Goal: Transaction & Acquisition: Obtain resource

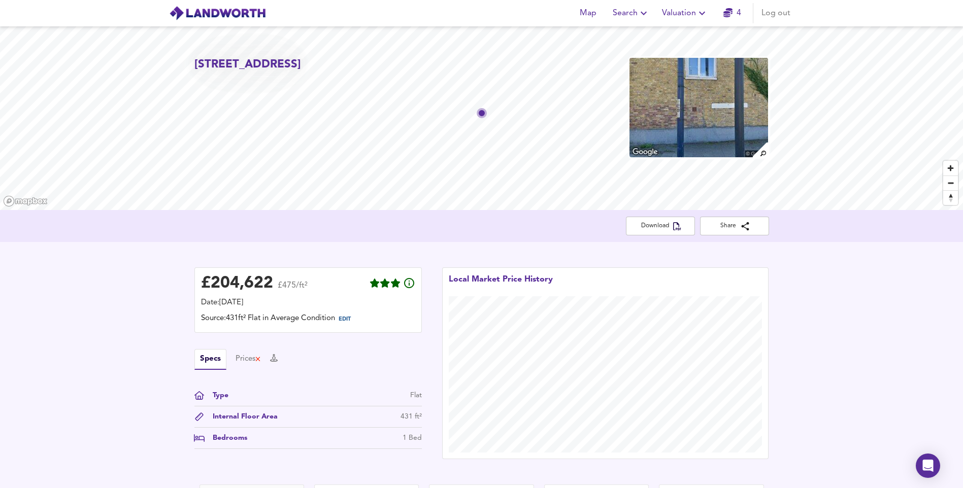
click at [692, 12] on span "Valuation" at bounding box center [685, 13] width 46 height 14
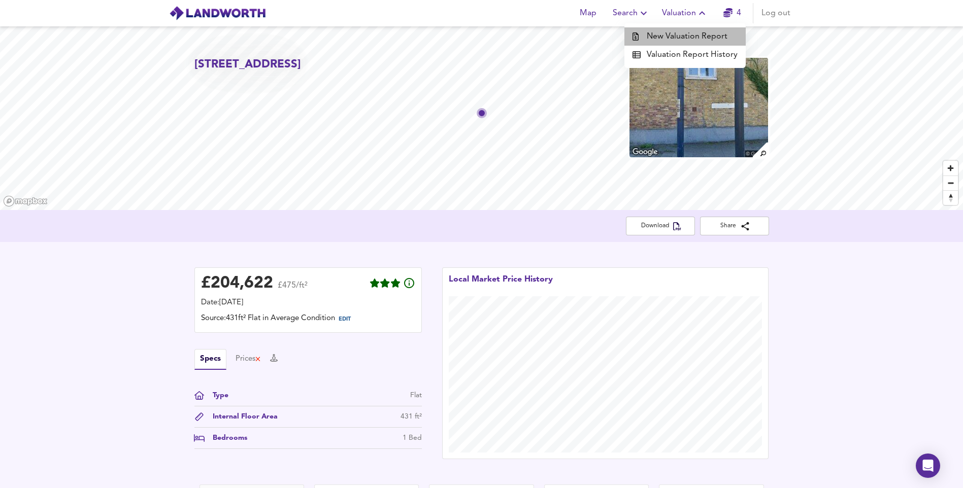
click at [707, 40] on li "New Valuation Report" at bounding box center [684, 36] width 121 height 18
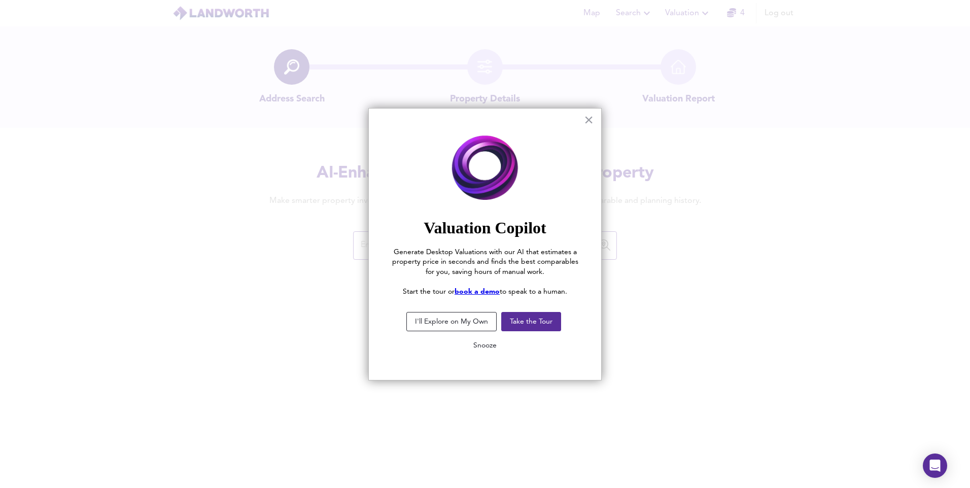
click at [487, 351] on button "Snooze" at bounding box center [485, 345] width 40 height 18
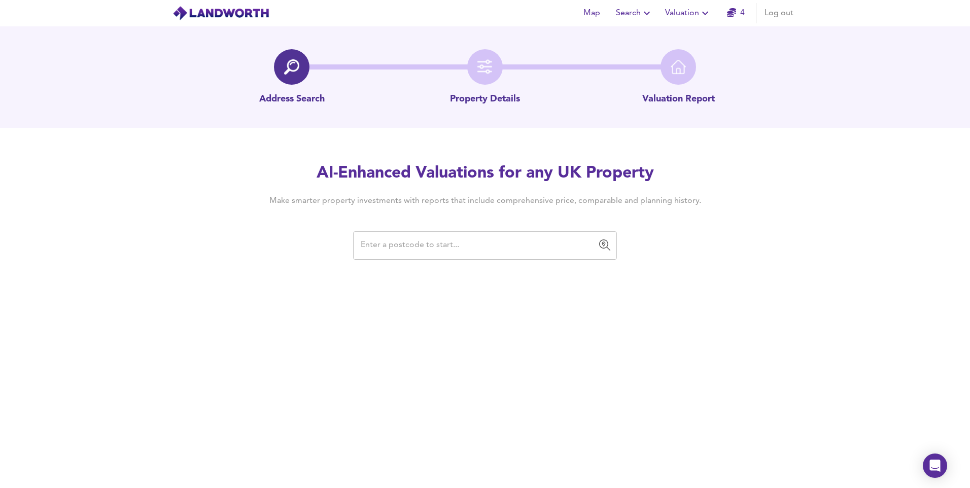
click at [458, 252] on input "text" at bounding box center [478, 245] width 240 height 19
paste input "TN15 8LA"
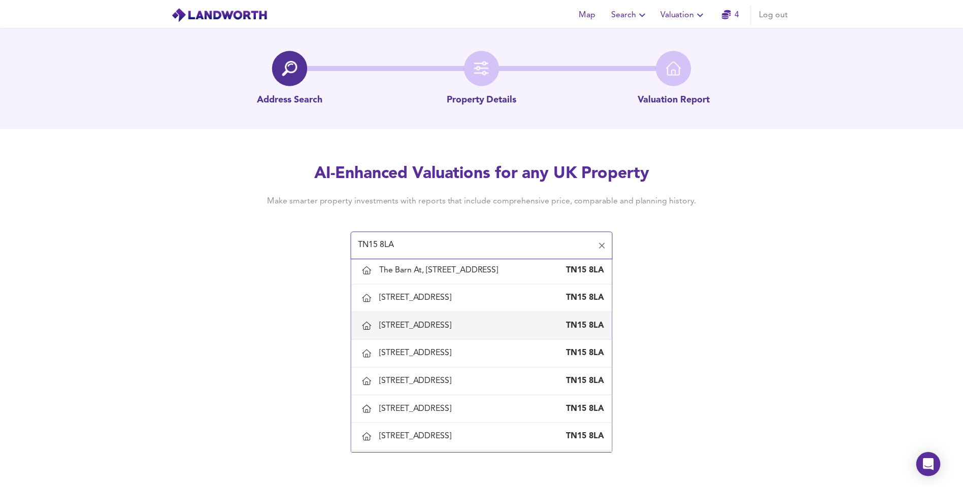
scroll to position [203, 0]
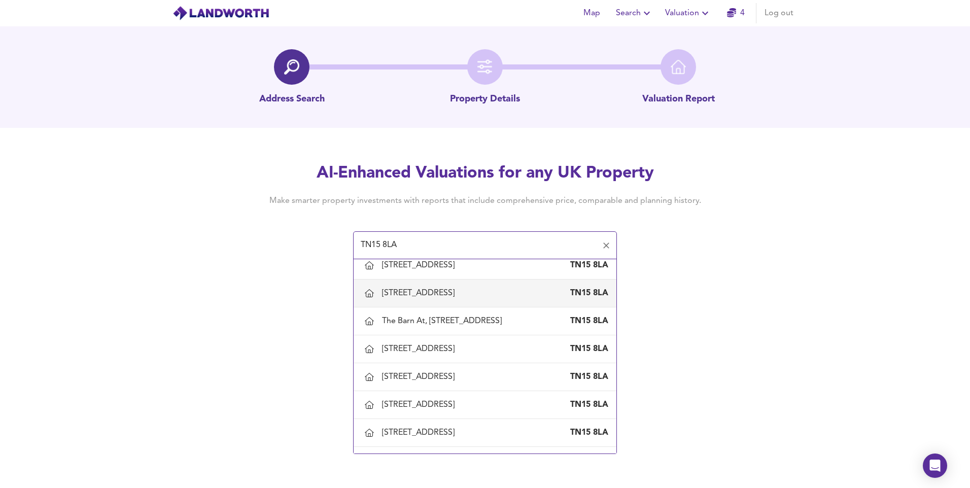
click at [421, 293] on div "[STREET_ADDRESS]" at bounding box center [420, 293] width 77 height 11
type input "[STREET_ADDRESS]"
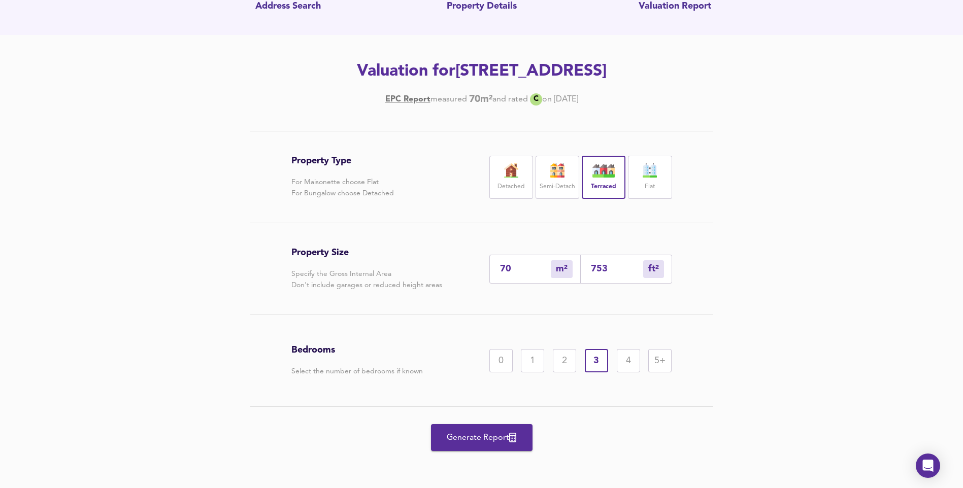
scroll to position [93, 0]
click at [486, 433] on span "Generate Report" at bounding box center [481, 437] width 81 height 14
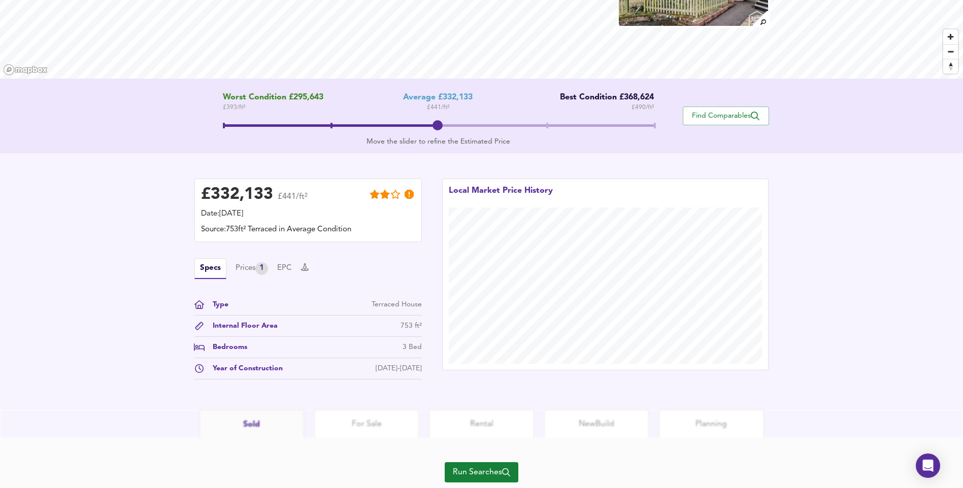
scroll to position [163, 0]
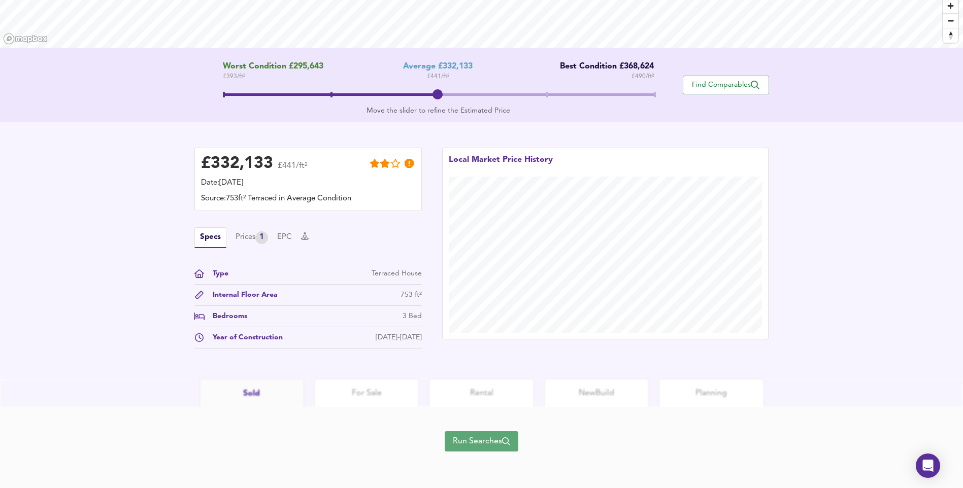
click at [466, 438] on span "Run Searches" at bounding box center [481, 441] width 57 height 14
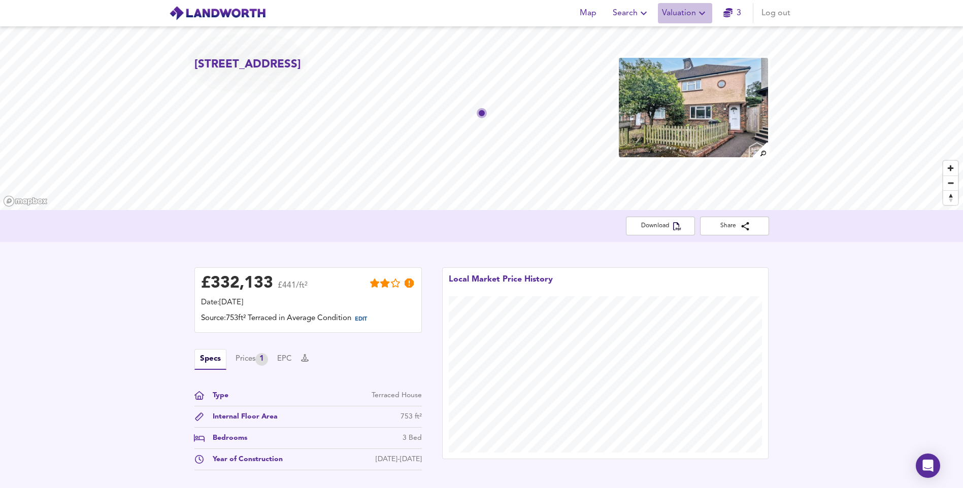
click at [685, 15] on span "Valuation" at bounding box center [685, 13] width 46 height 14
click at [677, 34] on li "New Valuation Report" at bounding box center [684, 36] width 121 height 18
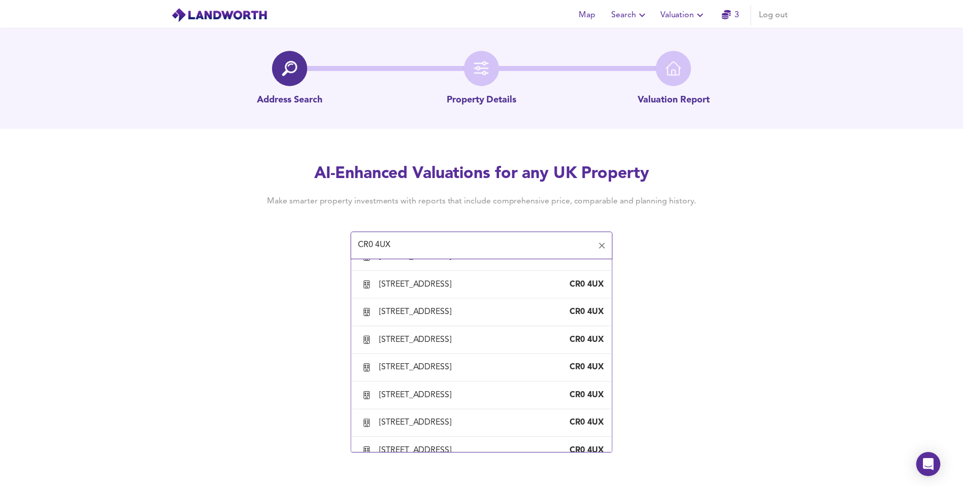
scroll to position [558, 0]
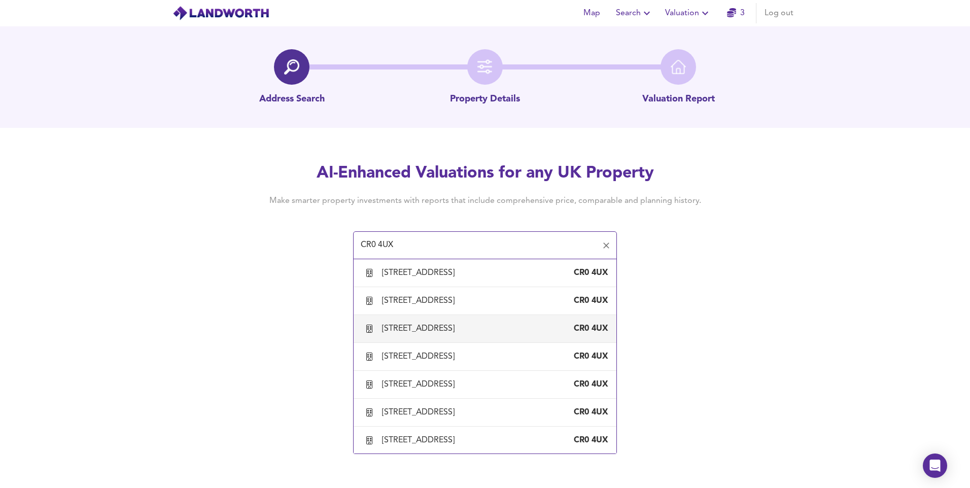
click at [415, 326] on div "[STREET_ADDRESS]" at bounding box center [420, 328] width 77 height 11
type input "[STREET_ADDRESS]"
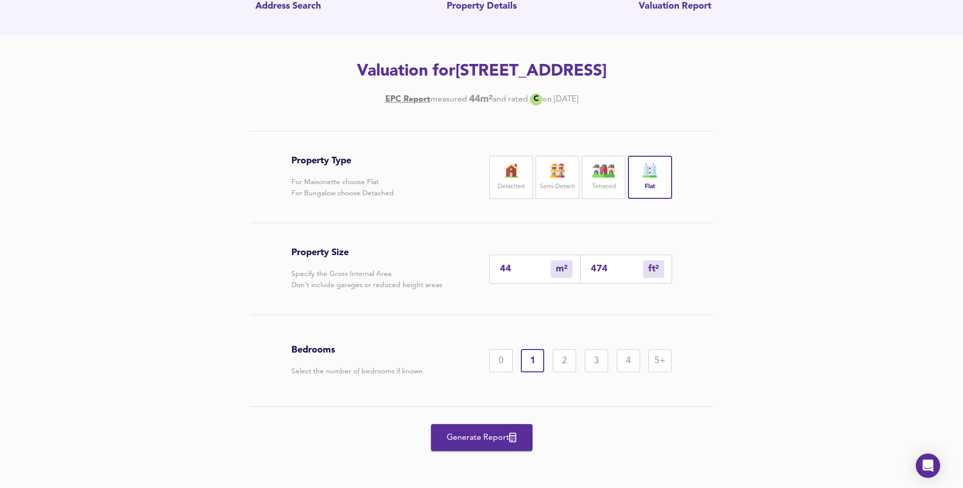
scroll to position [93, 0]
click at [466, 447] on button "Generate Report" at bounding box center [482, 437] width 102 height 27
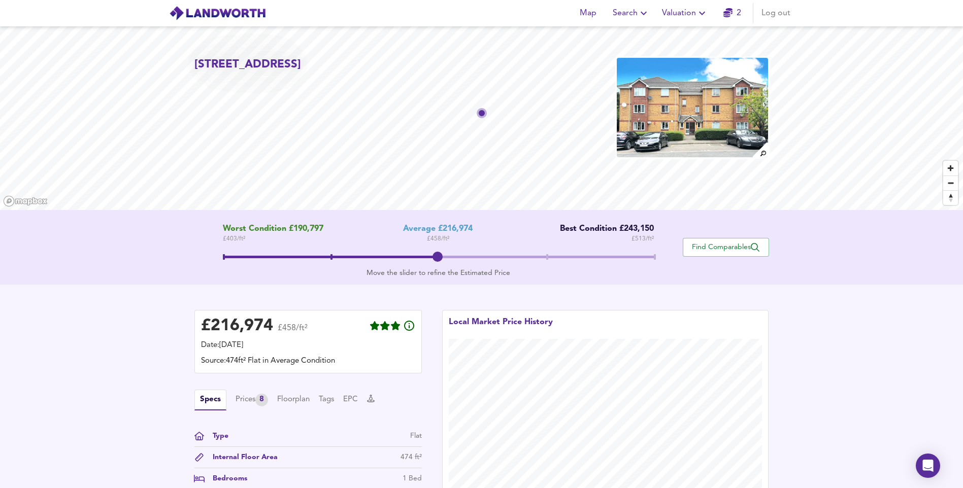
click at [679, 13] on span "Valuation" at bounding box center [685, 13] width 46 height 14
click at [683, 38] on li "New Valuation Report" at bounding box center [684, 36] width 121 height 18
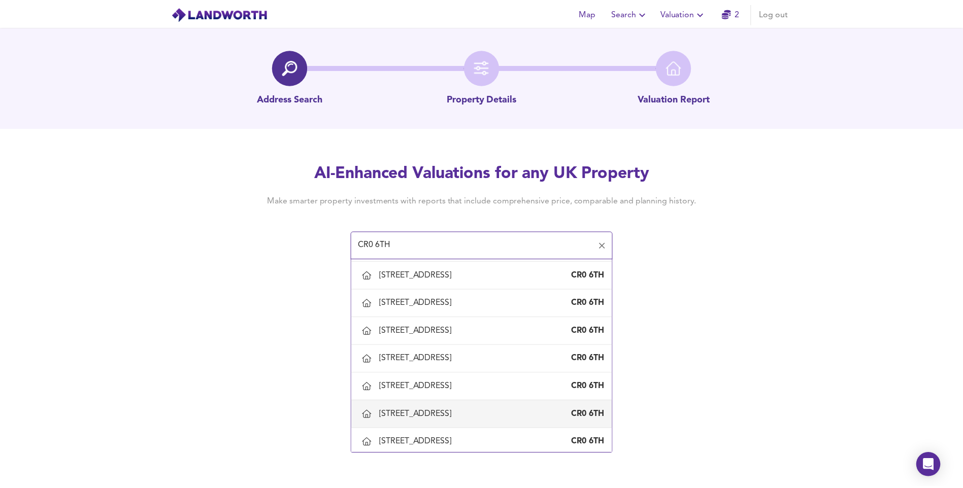
scroll to position [355, 0]
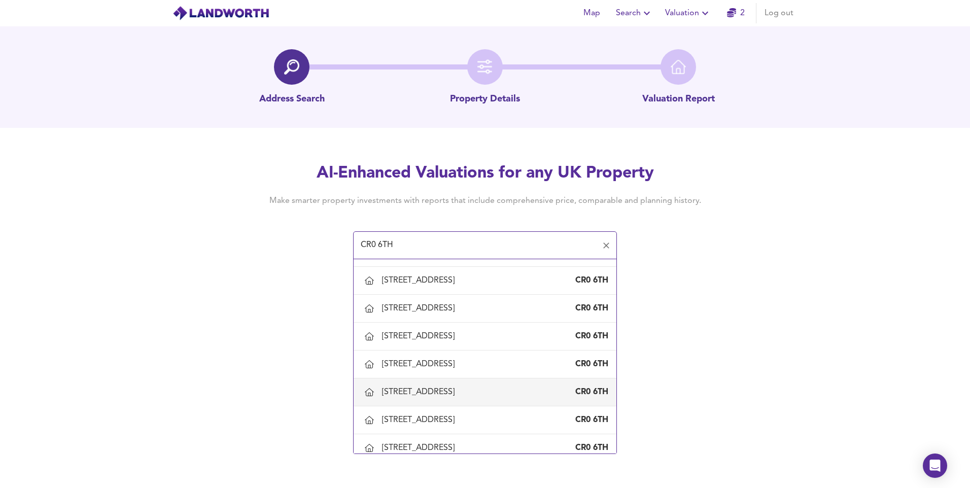
click at [451, 398] on div "[STREET_ADDRESS]" at bounding box center [420, 392] width 77 height 11
type input "[STREET_ADDRESS]"
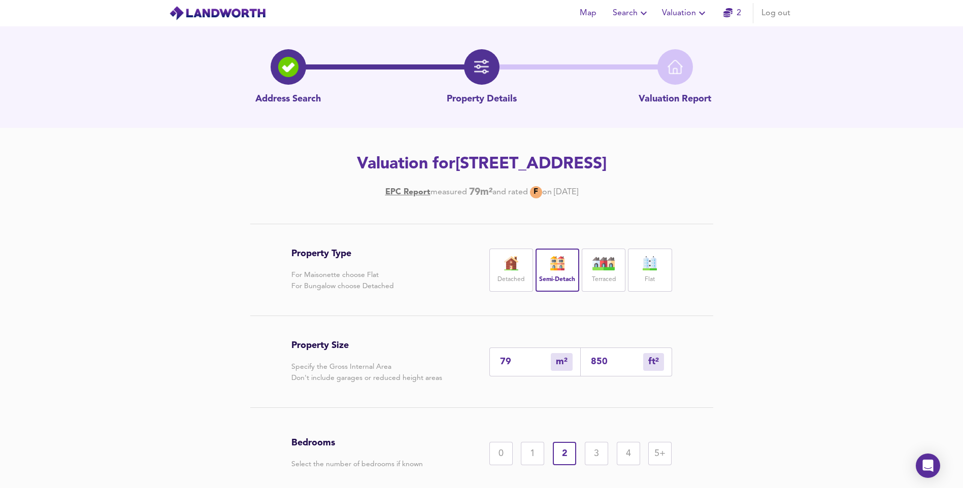
drag, startPoint x: 520, startPoint y: 358, endPoint x: 413, endPoint y: 362, distance: 106.7
click at [413, 362] on div "Property Size Specify the Gross Internal Area Don't include garages or reduced …" at bounding box center [481, 361] width 381 height 91
type input "6"
type input "65"
type input "67"
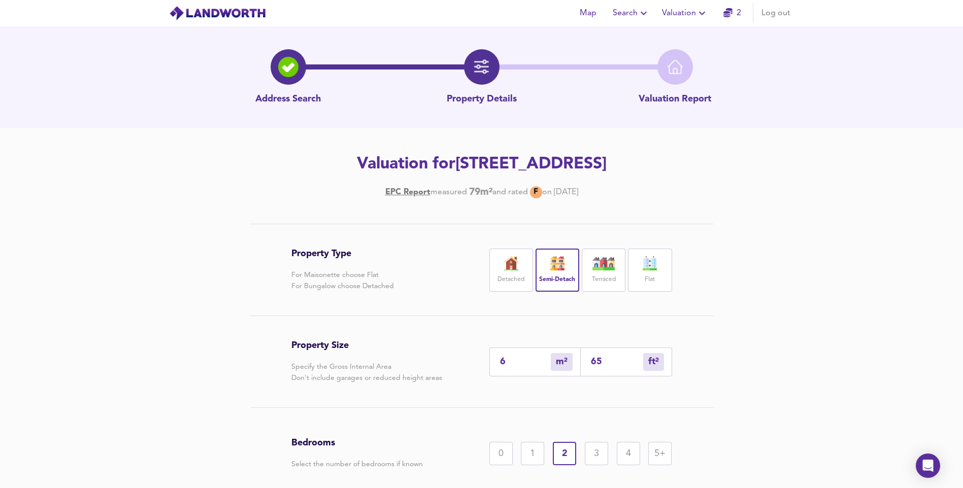
type input "721"
type input "67"
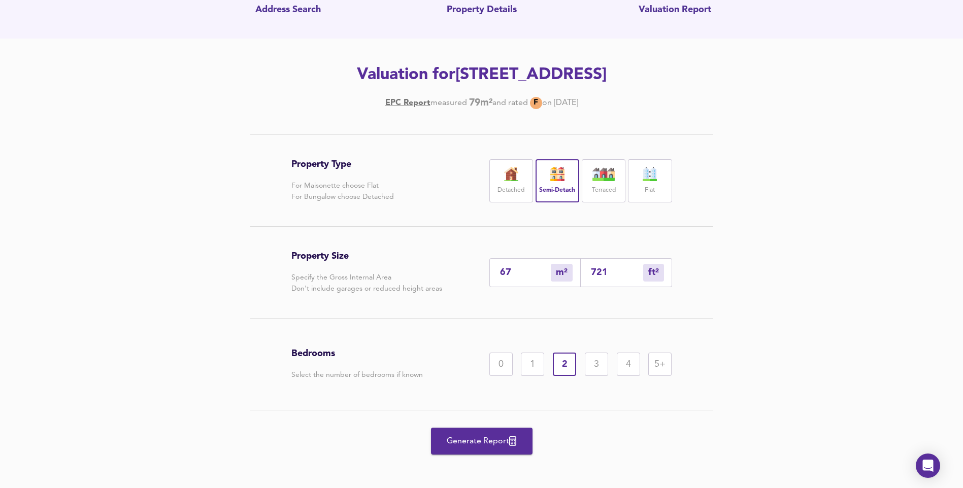
scroll to position [93, 0]
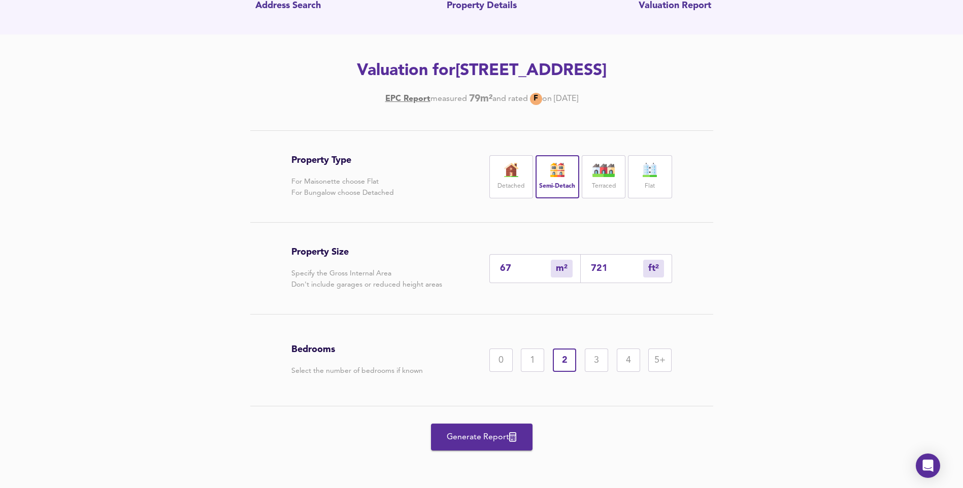
click at [521, 435] on span "Generate Report" at bounding box center [481, 437] width 81 height 14
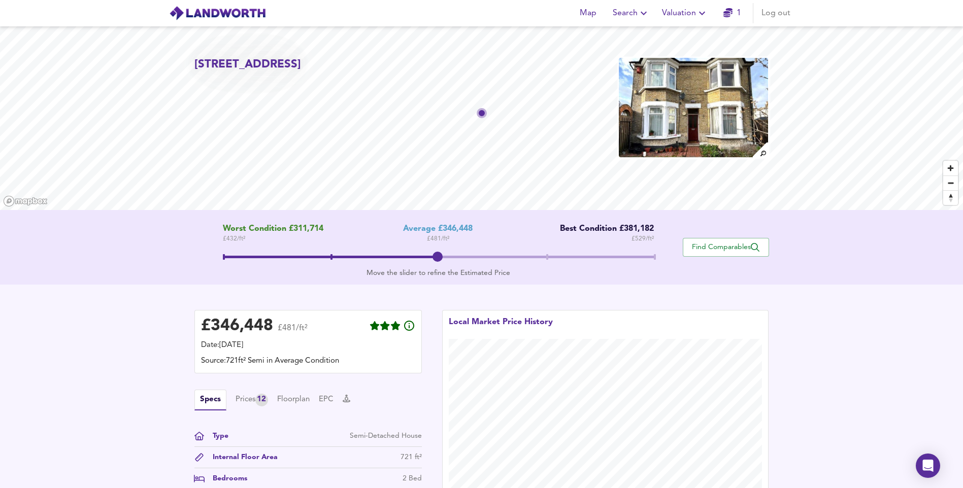
click at [694, 12] on span "Valuation" at bounding box center [685, 13] width 46 height 14
click at [690, 35] on li "New Valuation Report" at bounding box center [684, 36] width 121 height 18
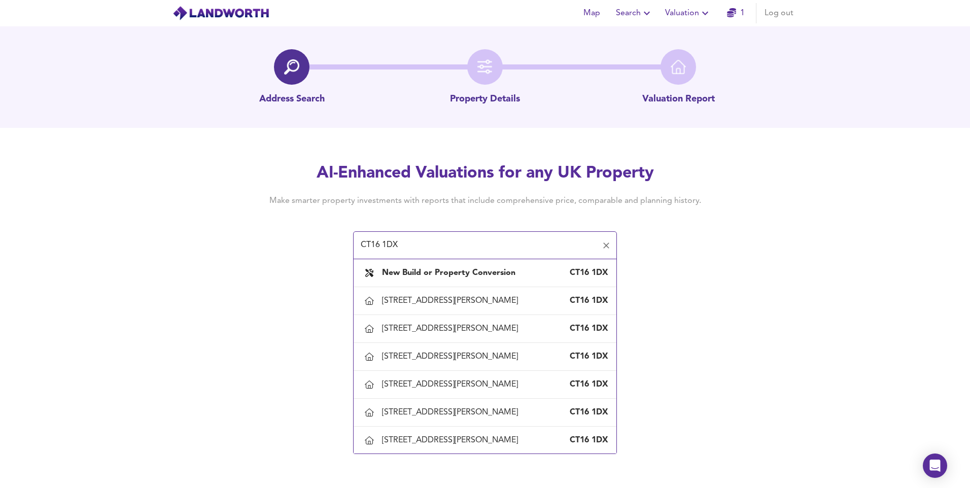
click at [496, 248] on input "CT16 1DX" at bounding box center [478, 245] width 240 height 19
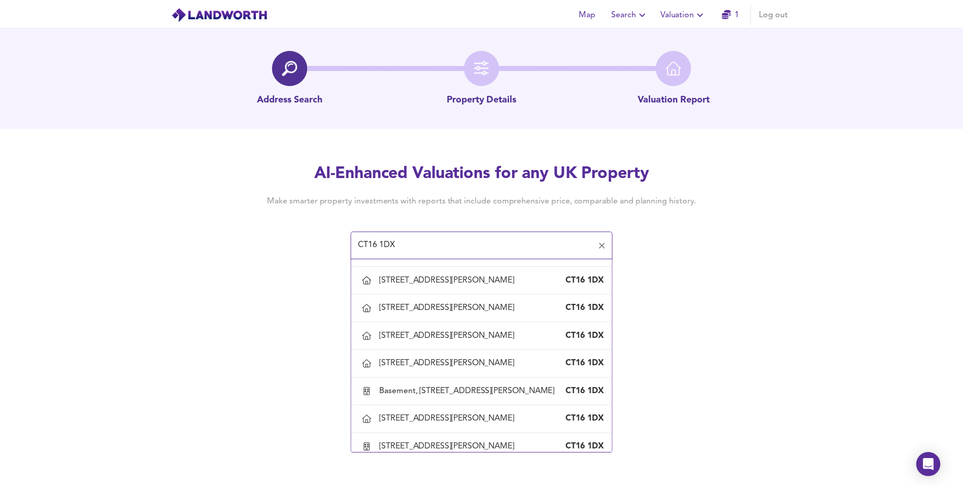
scroll to position [203, 0]
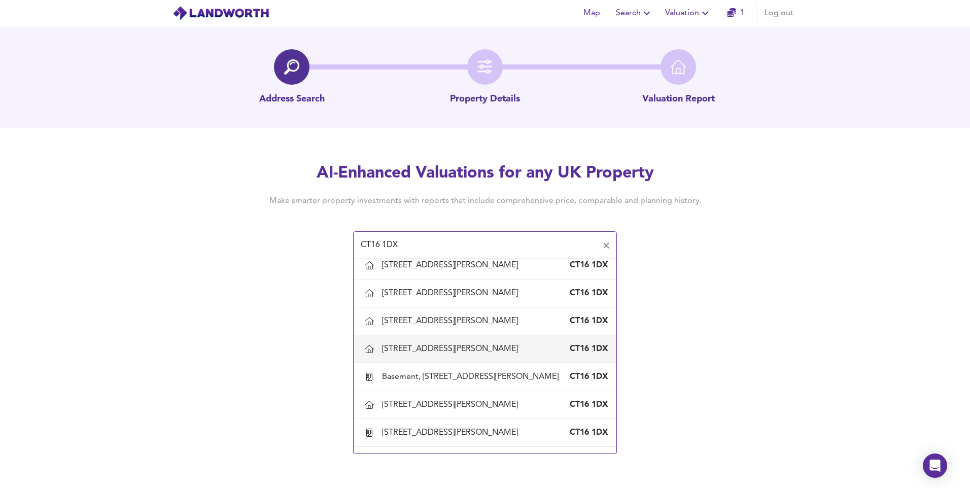
click at [451, 352] on div "[STREET_ADDRESS][PERSON_NAME]" at bounding box center [452, 349] width 140 height 11
type input "[STREET_ADDRESS][PERSON_NAME]"
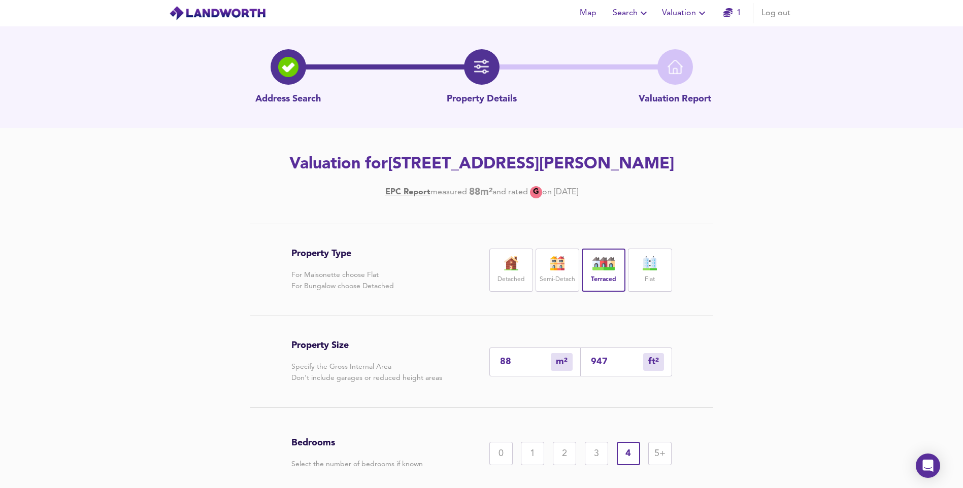
drag, startPoint x: 513, startPoint y: 353, endPoint x: 465, endPoint y: 359, distance: 48.1
click at [465, 359] on div "Property Size Specify the Gross Internal Area Don't include garages or reduced …" at bounding box center [481, 361] width 381 height 91
drag, startPoint x: 518, startPoint y: 363, endPoint x: 465, endPoint y: 365, distance: 52.3
click at [465, 365] on div "Property Size Specify the Gross Internal Area Don't include garages or reduced …" at bounding box center [481, 361] width 381 height 91
type input "9"
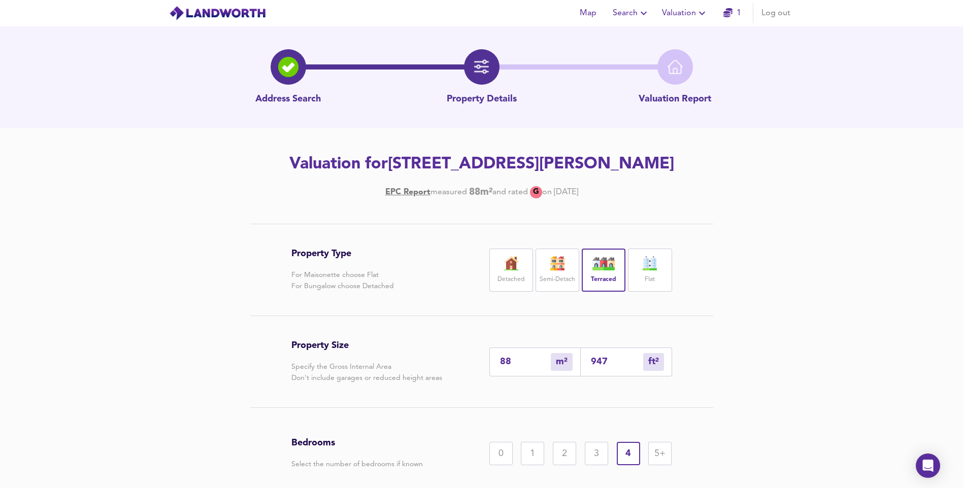
type input "97"
type input "90"
type input "969"
type input "90"
click at [784, 348] on div "Property Type For Maisonette choose Flat For Bungalow choose Detached Detached …" at bounding box center [481, 403] width 963 height 358
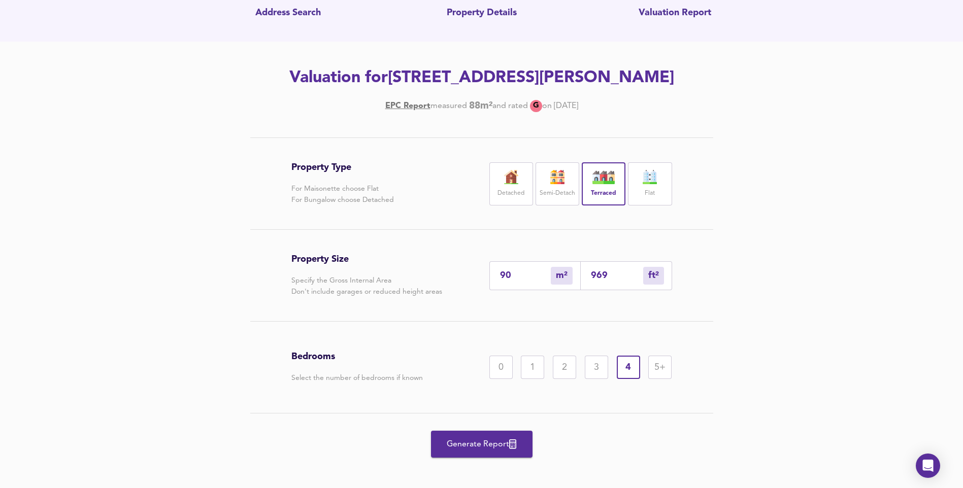
scroll to position [93, 0]
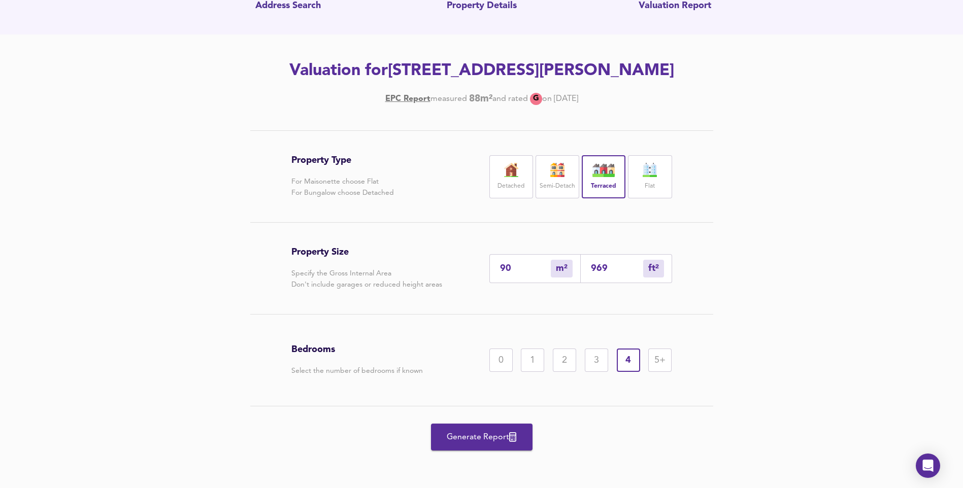
click at [504, 441] on span "Generate Report" at bounding box center [481, 437] width 81 height 14
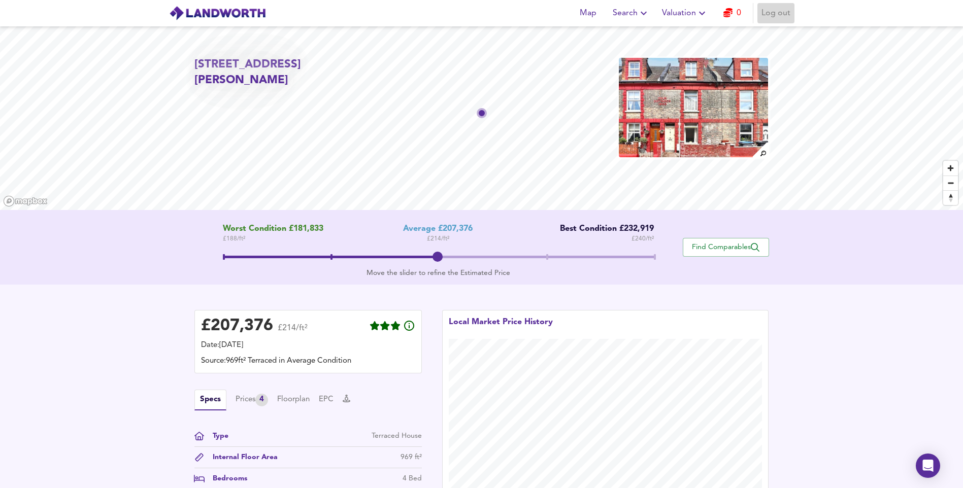
click at [769, 13] on span "Log out" at bounding box center [775, 13] width 29 height 14
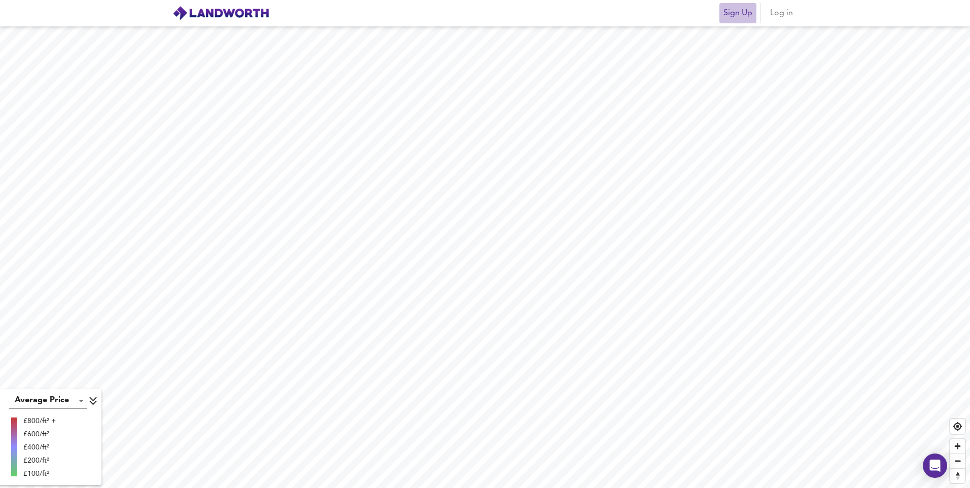
click at [740, 15] on span "Sign Up" at bounding box center [738, 13] width 29 height 14
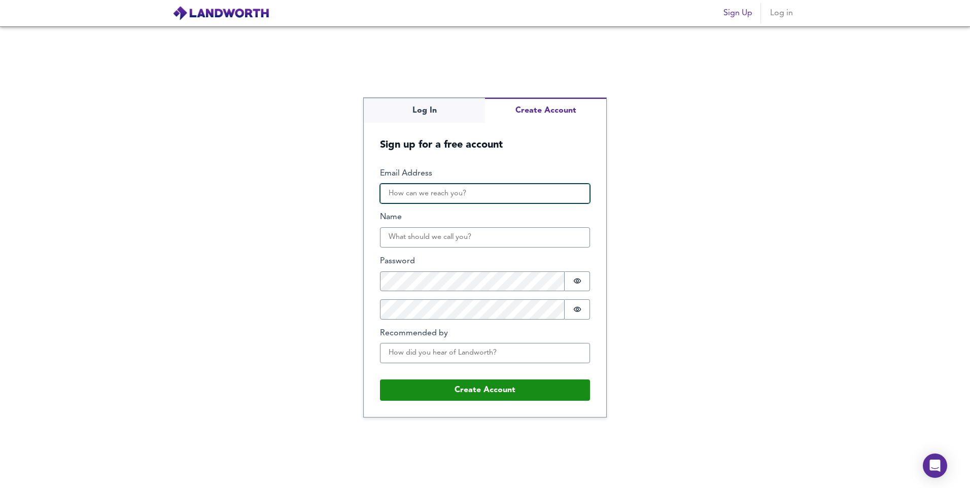
click at [473, 196] on input "Email Address" at bounding box center [485, 194] width 210 height 20
type input "vishal.joshilovespriyen11@gmail.com"
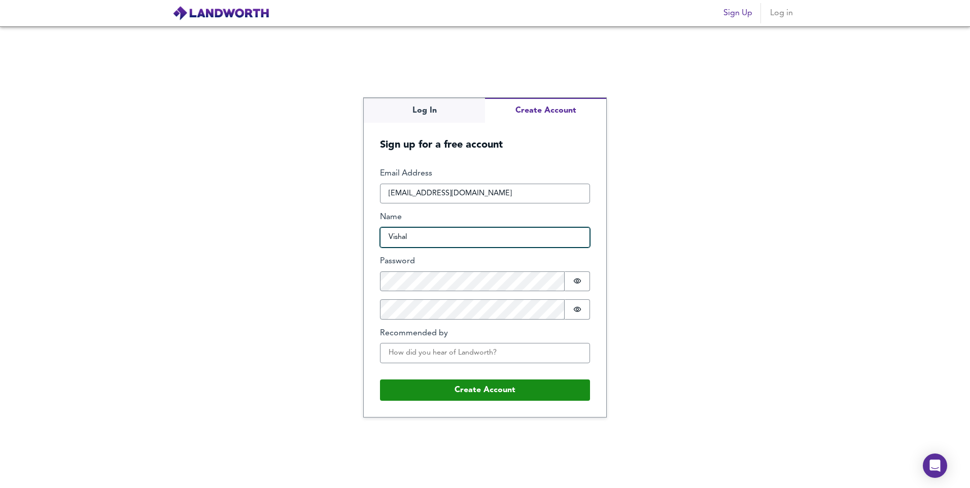
type input "Vishal"
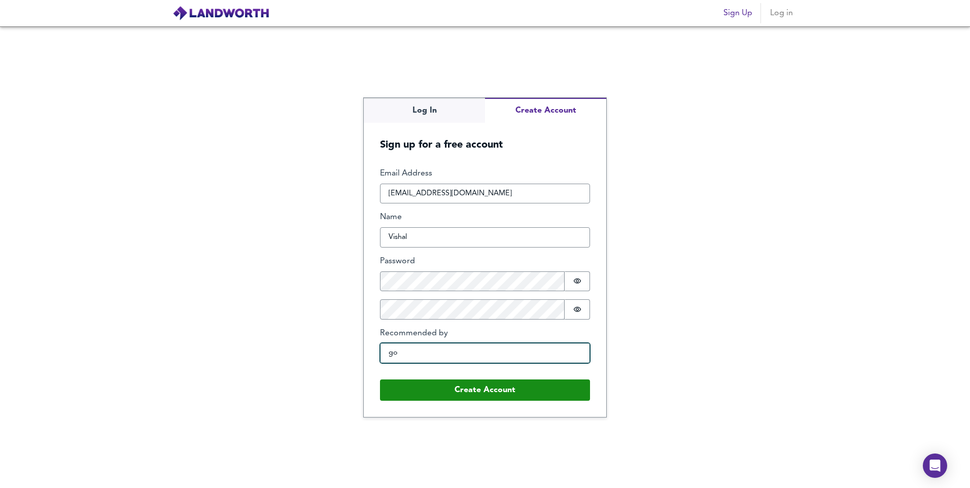
type input "google"
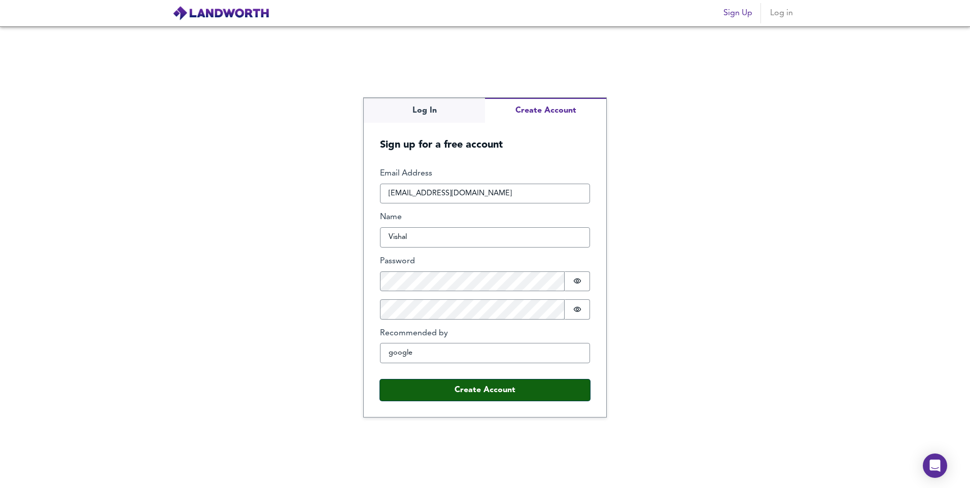
click at [427, 387] on button "Create Account" at bounding box center [485, 390] width 210 height 21
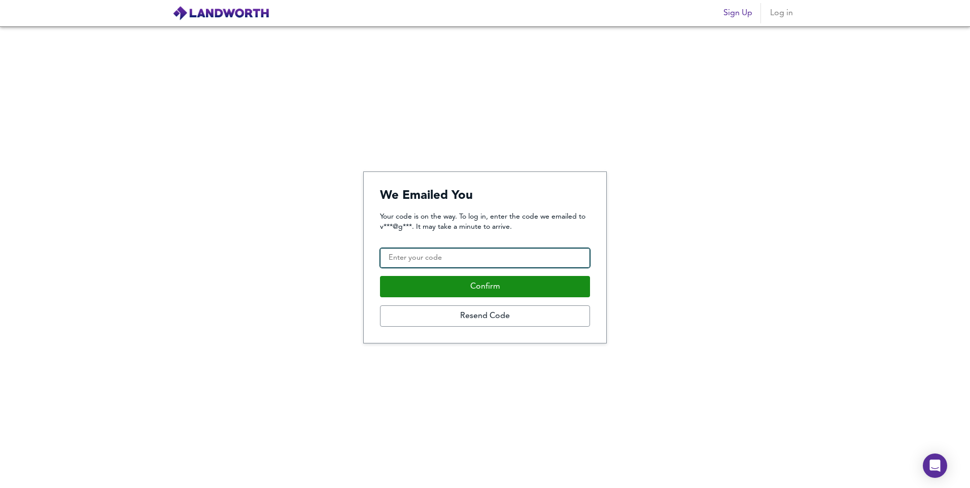
click at [431, 261] on input "Confirmation Code" at bounding box center [485, 258] width 210 height 20
type input "610885"
click at [380, 276] on button "Confirm" at bounding box center [485, 286] width 210 height 21
